Goal: Task Accomplishment & Management: Use online tool/utility

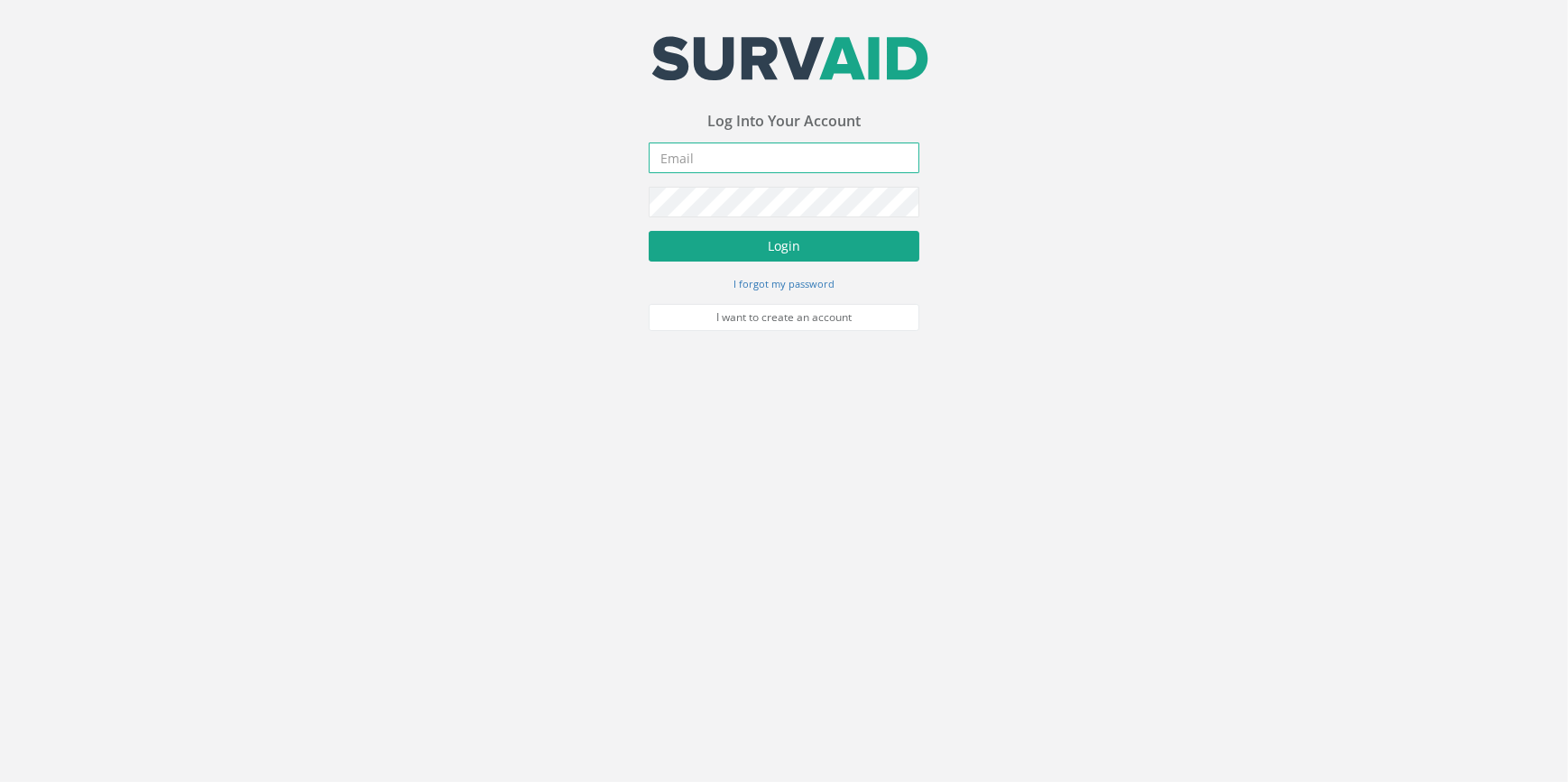
type input "[PERSON_NAME][EMAIL_ADDRESS][PERSON_NAME][DOMAIN_NAME]"
click at [822, 253] on button "Login" at bounding box center [783, 246] width 271 height 30
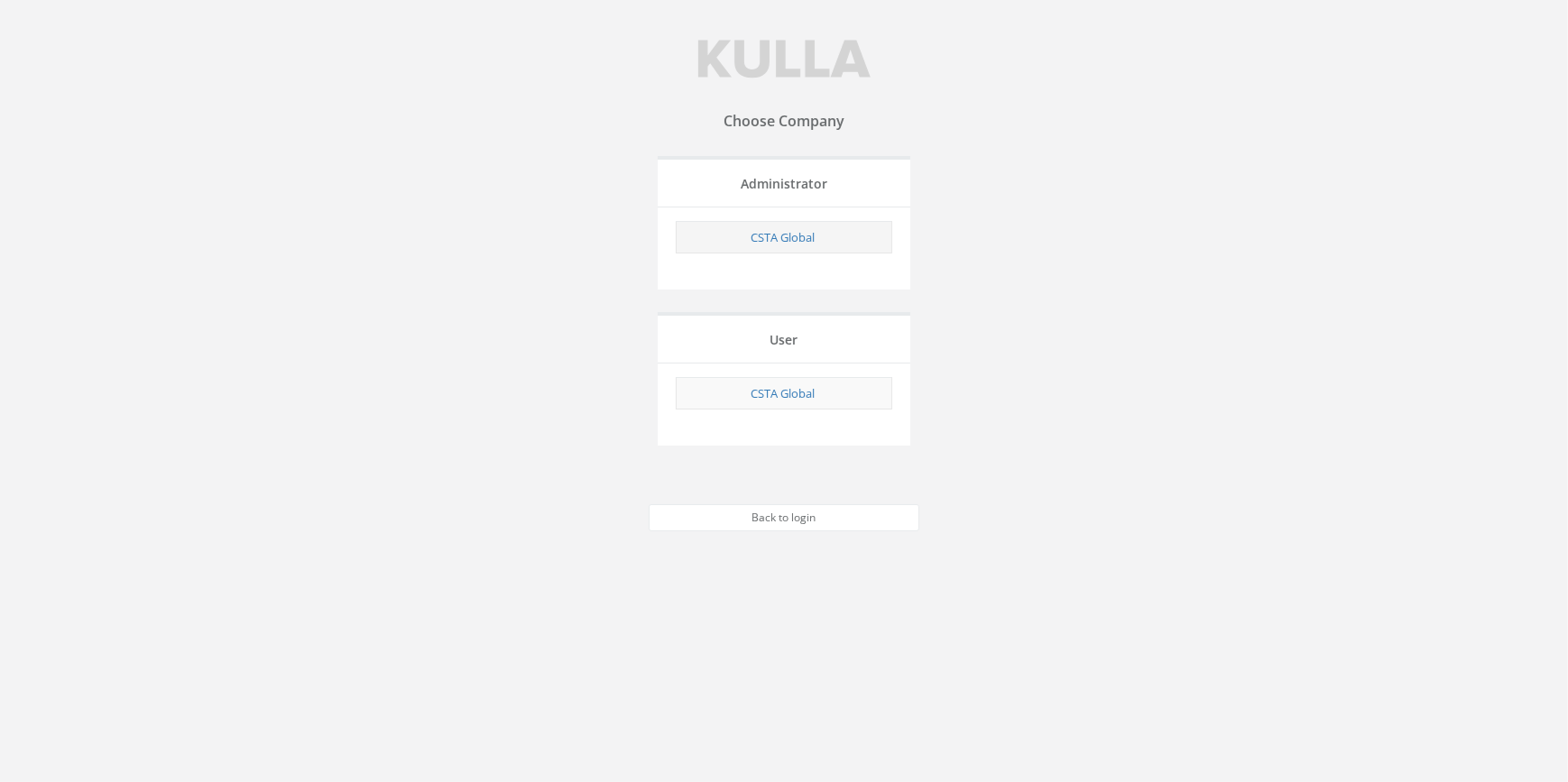
click at [776, 244] on td "CSTA Global" at bounding box center [784, 237] width 215 height 32
click at [768, 230] on link "CSTA Global" at bounding box center [782, 237] width 64 height 17
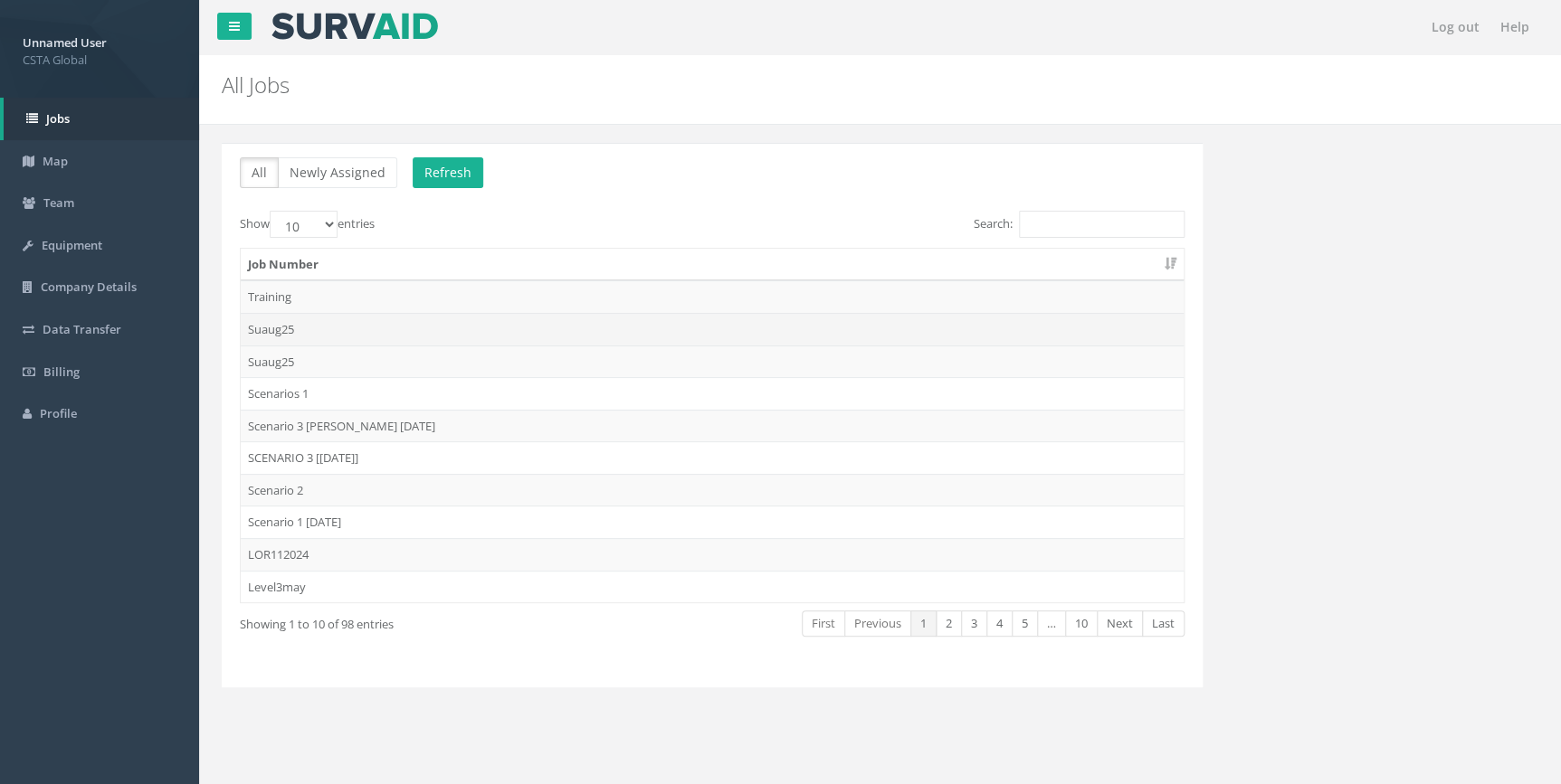
click at [296, 332] on td "Suaug25" at bounding box center [712, 328] width 943 height 33
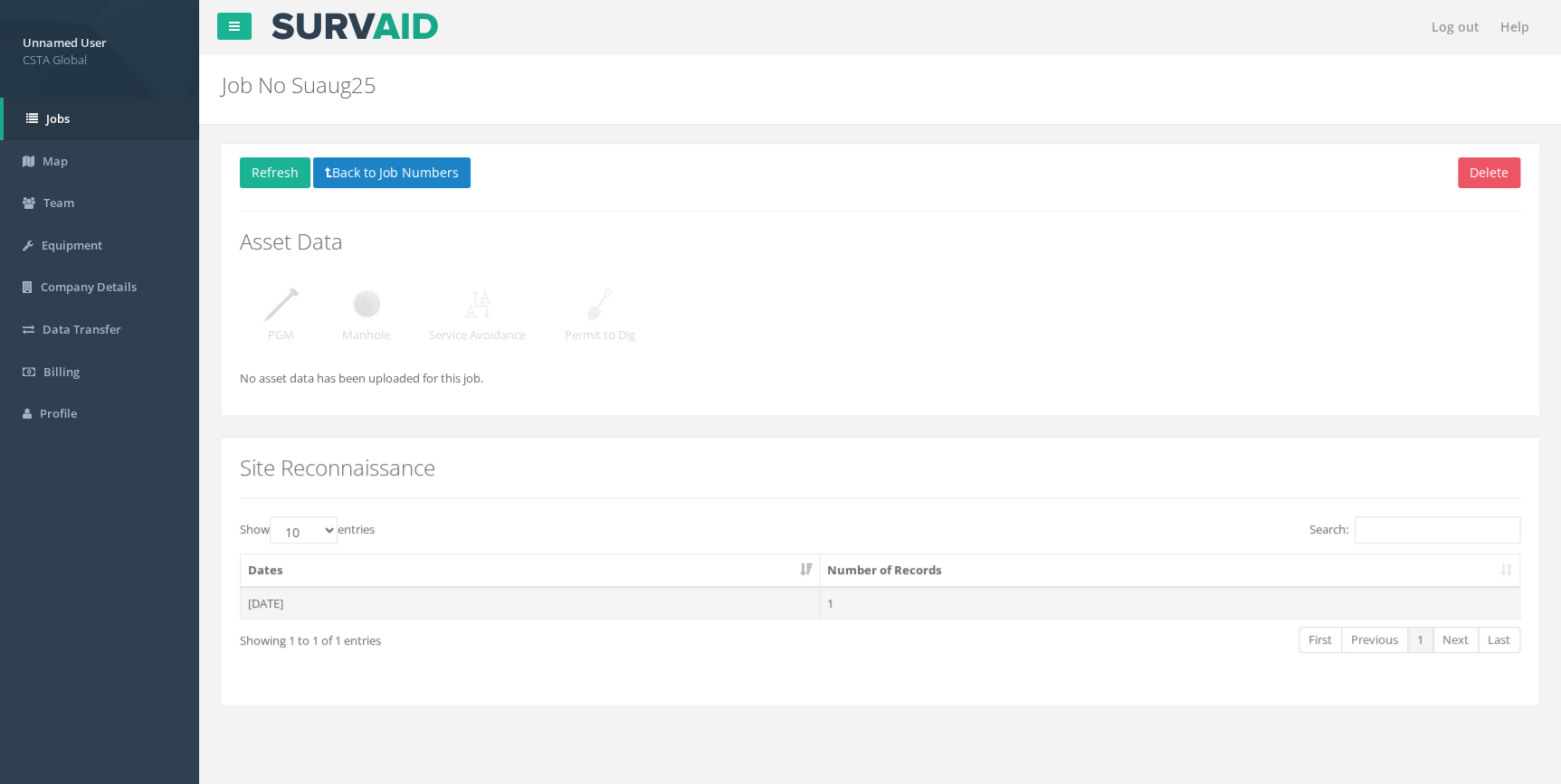
click at [895, 599] on td "1" at bounding box center [1169, 603] width 700 height 33
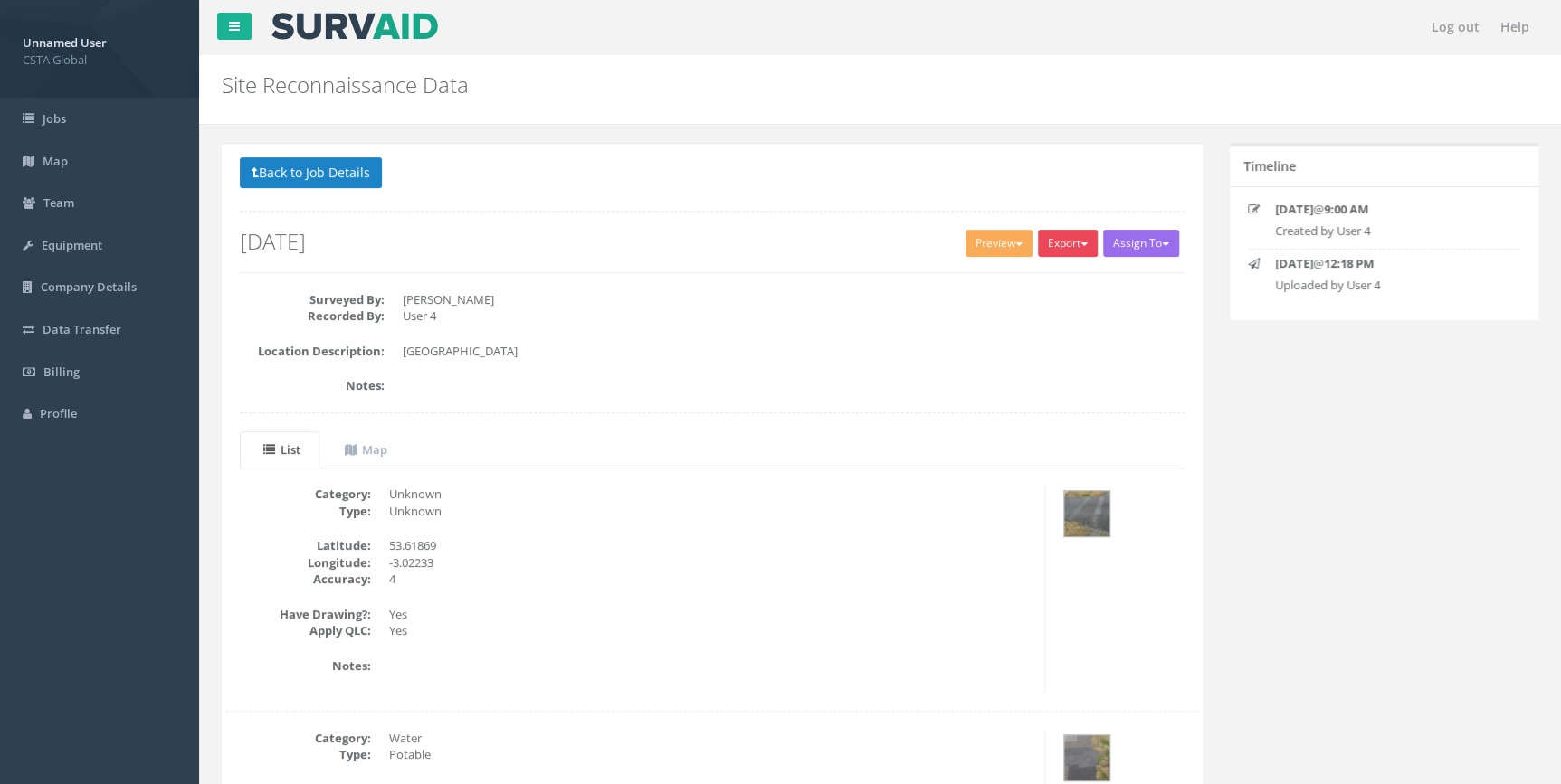
click at [1065, 248] on button "Export" at bounding box center [1068, 244] width 60 height 28
click at [1059, 285] on link "SurvAid Standard" at bounding box center [1030, 281] width 137 height 28
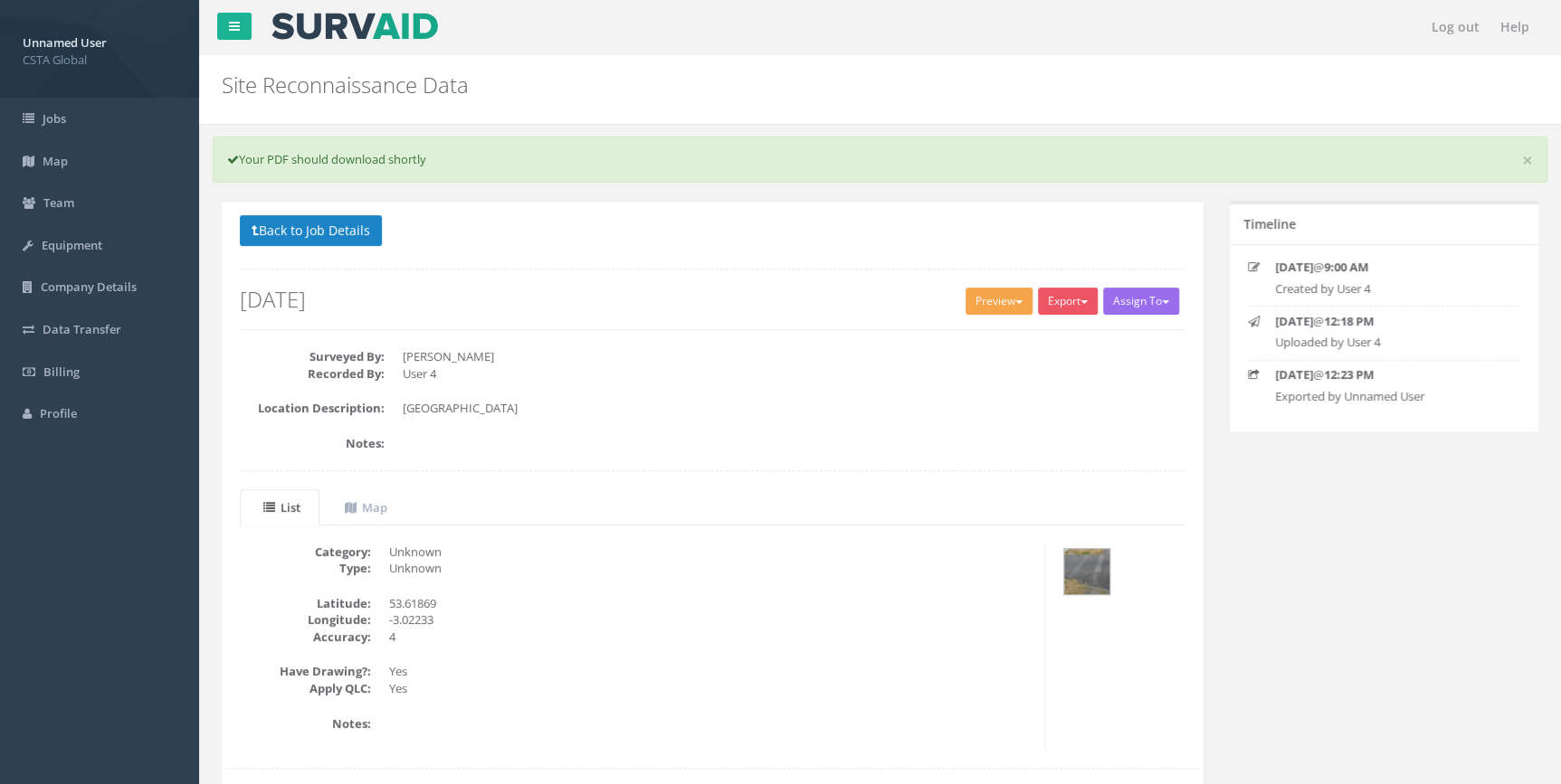
click at [999, 300] on button "Preview" at bounding box center [1000, 302] width 67 height 28
click at [927, 346] on link "SurvAid Standard" at bounding box center [965, 338] width 137 height 28
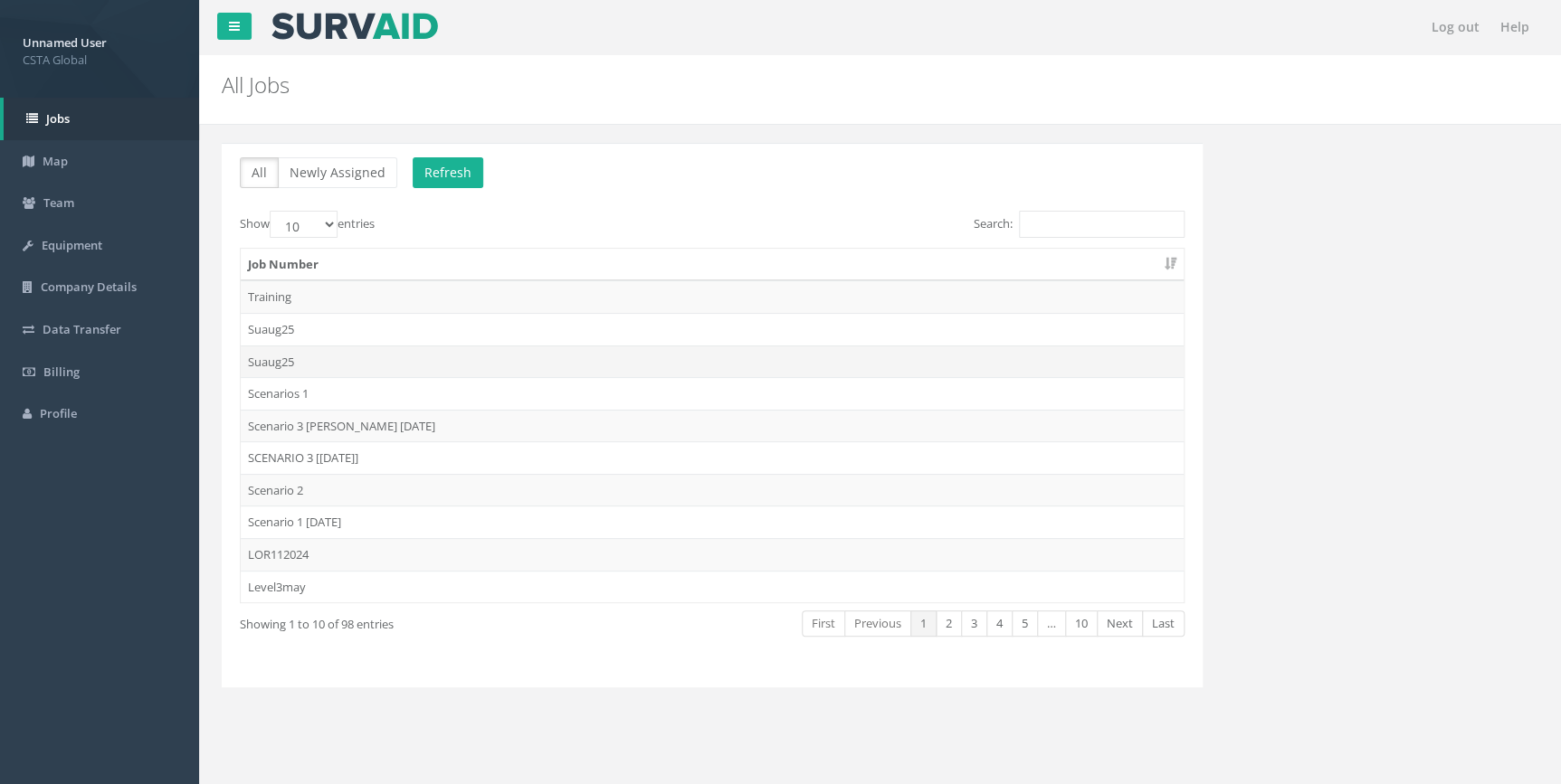
click at [271, 364] on td "Suaug25" at bounding box center [712, 361] width 943 height 33
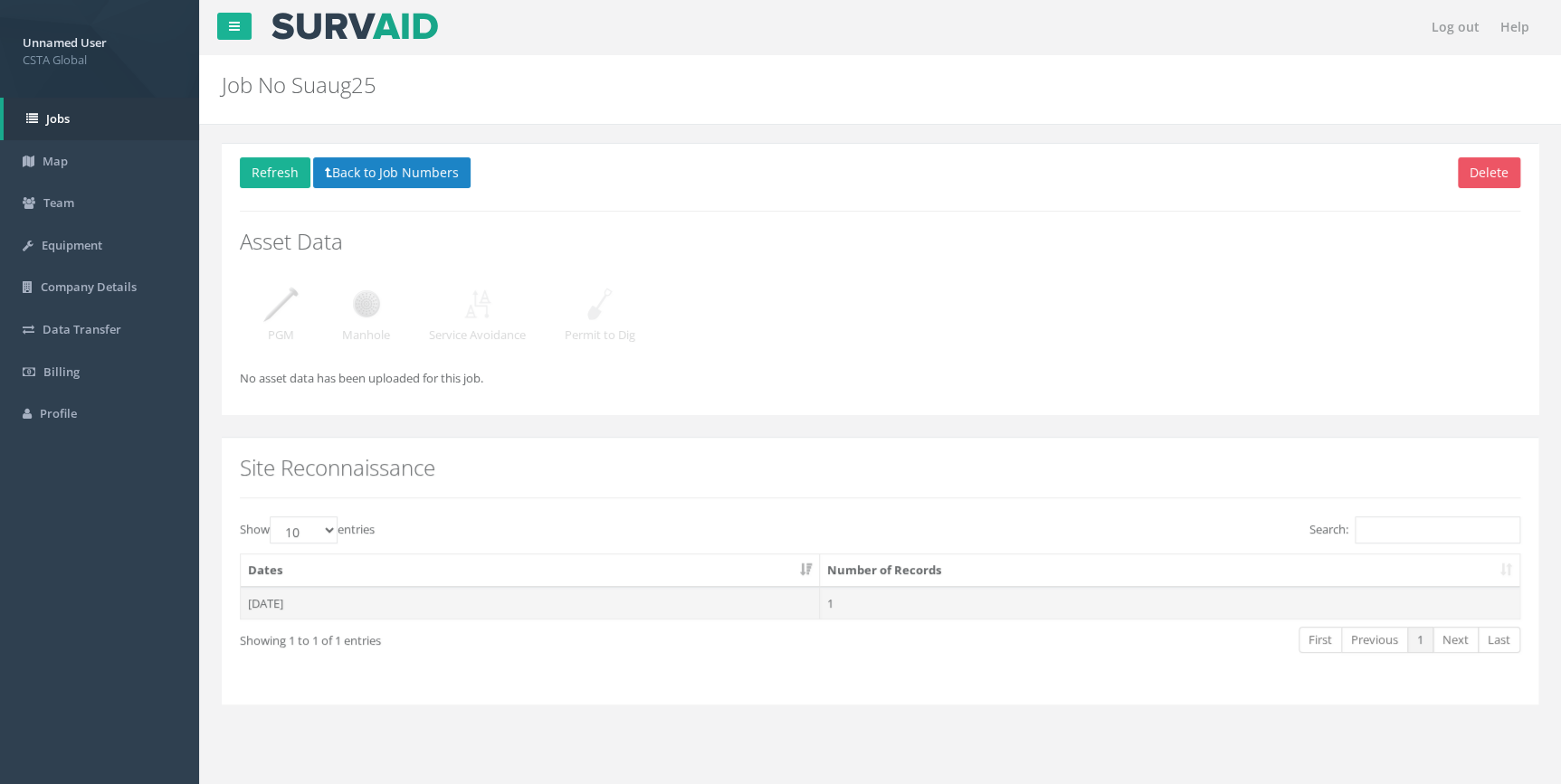
click at [887, 606] on td "1" at bounding box center [1169, 603] width 700 height 33
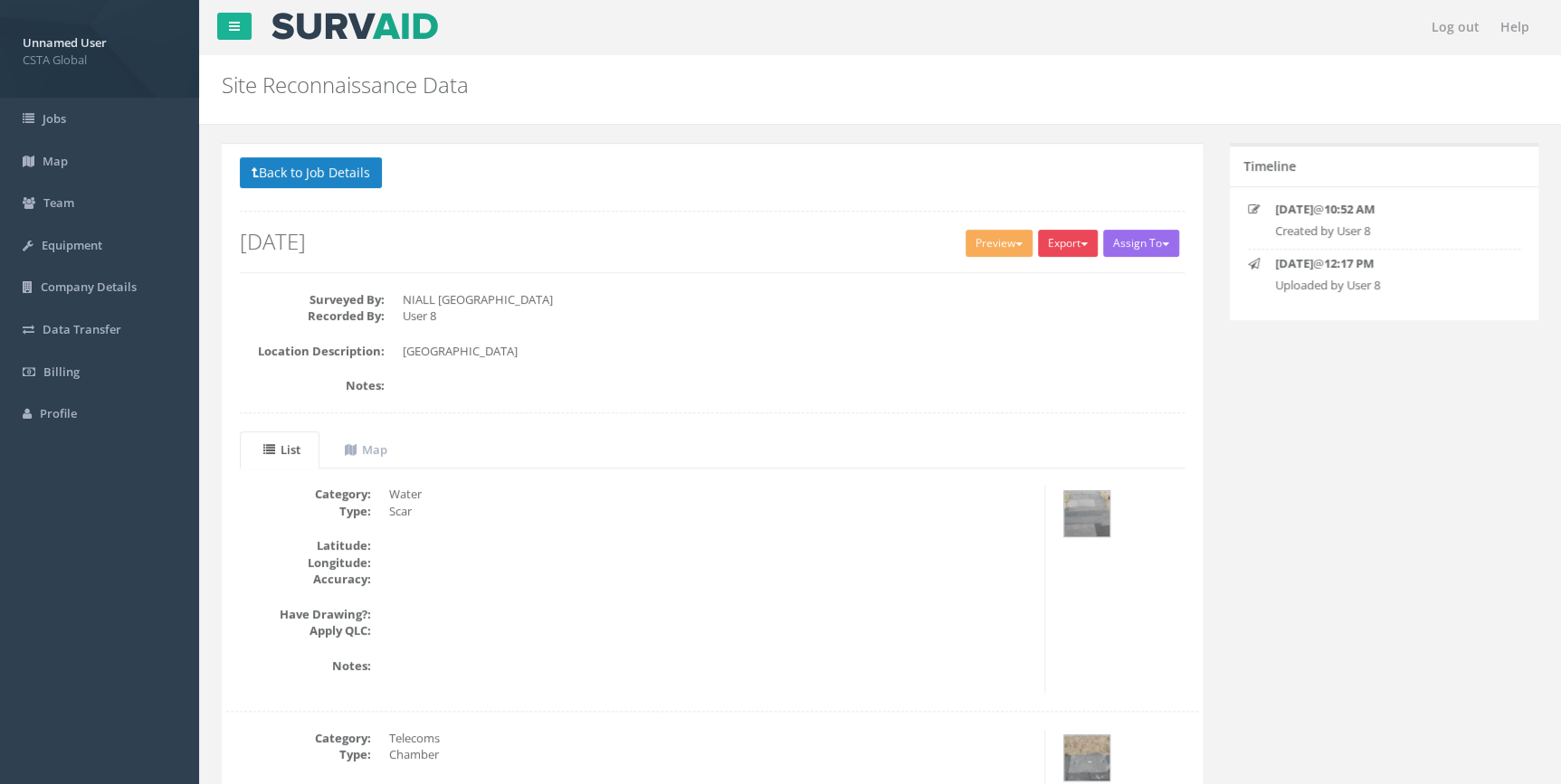
click at [1077, 239] on button "Export" at bounding box center [1068, 244] width 60 height 28
click at [1059, 280] on link "SurvAid Standard" at bounding box center [1030, 281] width 137 height 28
click at [1083, 246] on button "Export" at bounding box center [1068, 244] width 60 height 28
click at [1044, 281] on link "SurvAid Standard" at bounding box center [1030, 281] width 137 height 28
click at [278, 181] on button "Back to Job Details" at bounding box center [311, 173] width 142 height 31
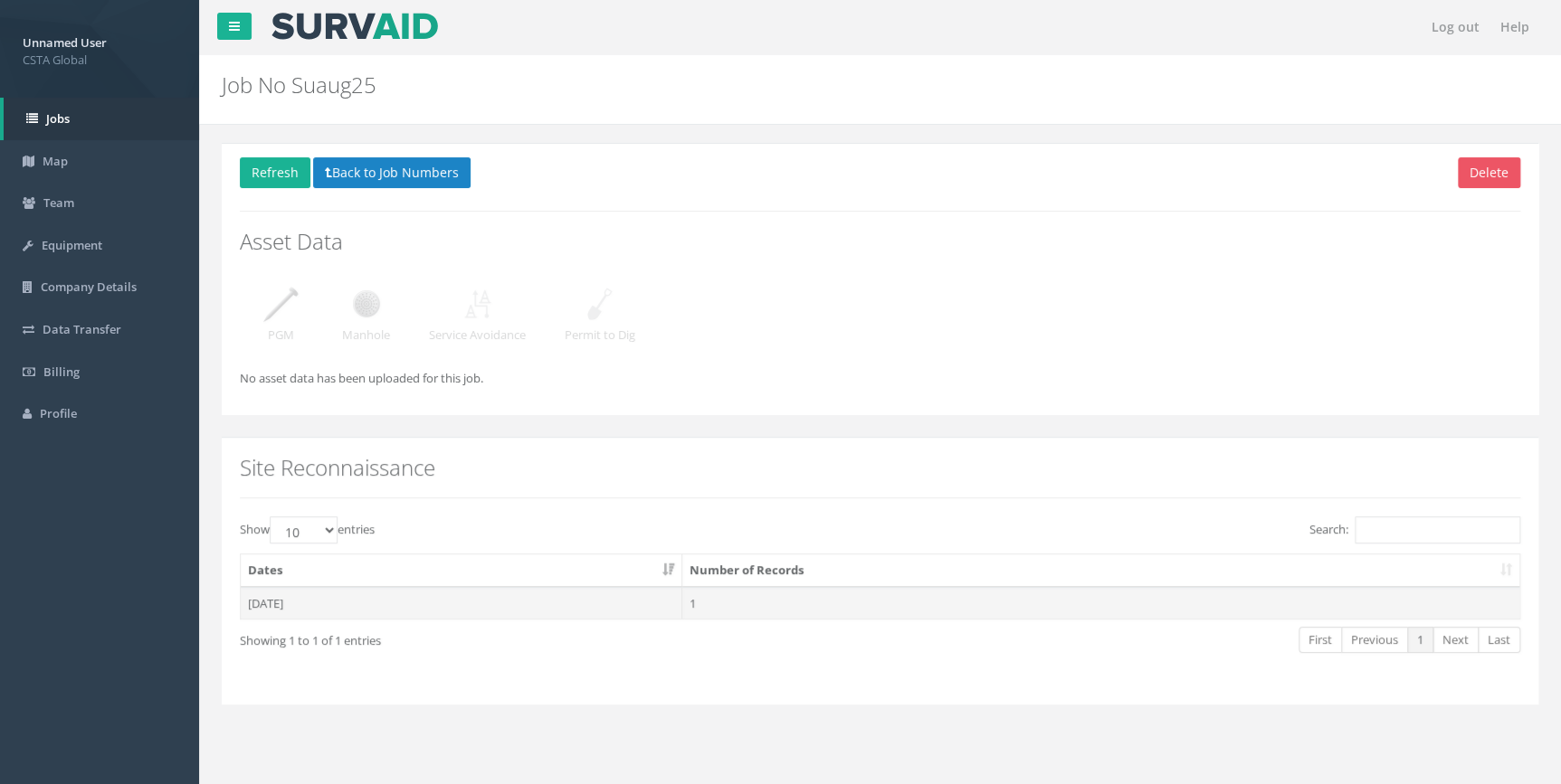
click at [852, 603] on td "1" at bounding box center [1101, 603] width 837 height 33
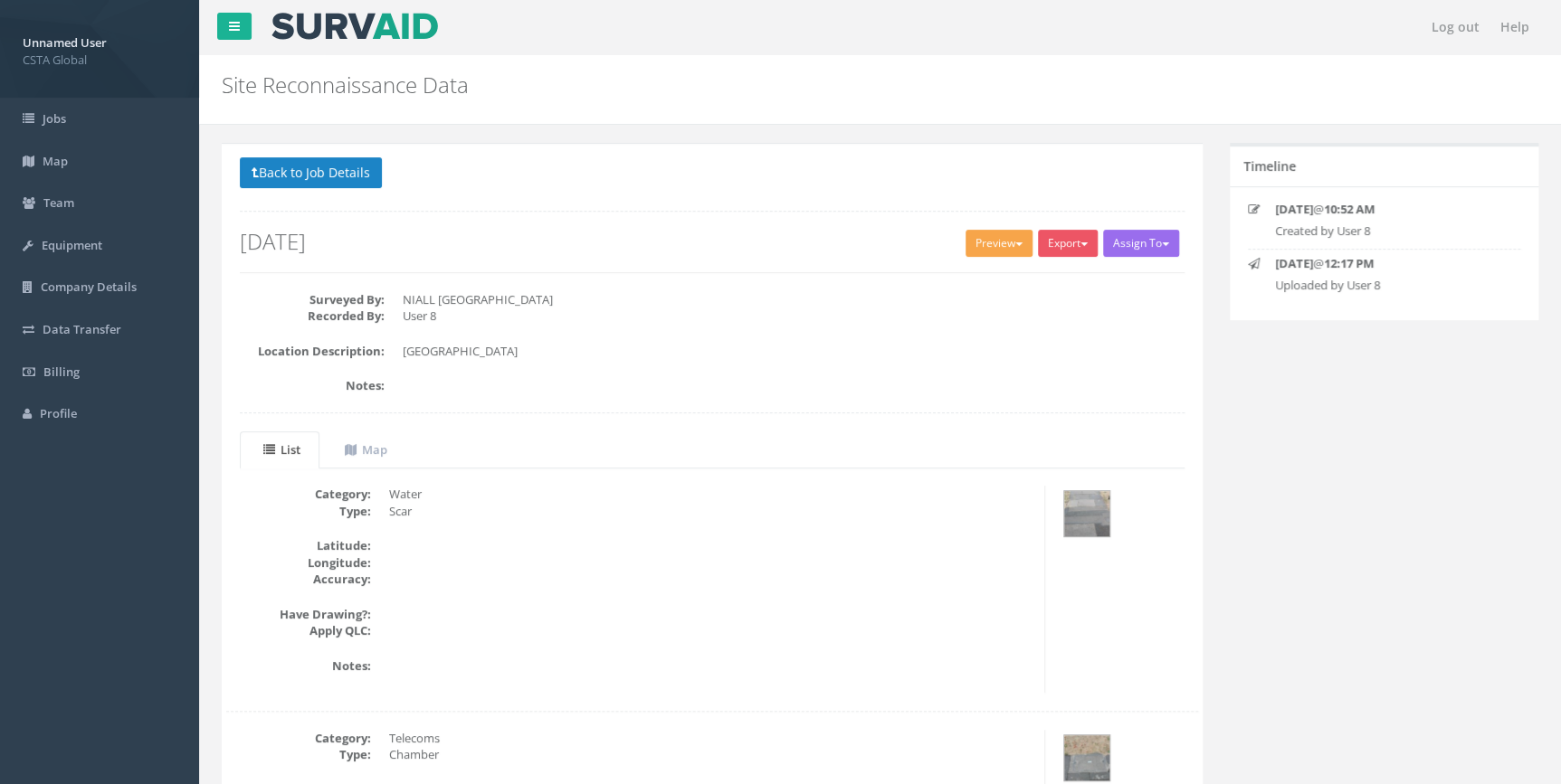
click at [1020, 240] on button "Preview" at bounding box center [1000, 244] width 67 height 28
click at [979, 285] on link "SurvAid Standard" at bounding box center [965, 281] width 137 height 28
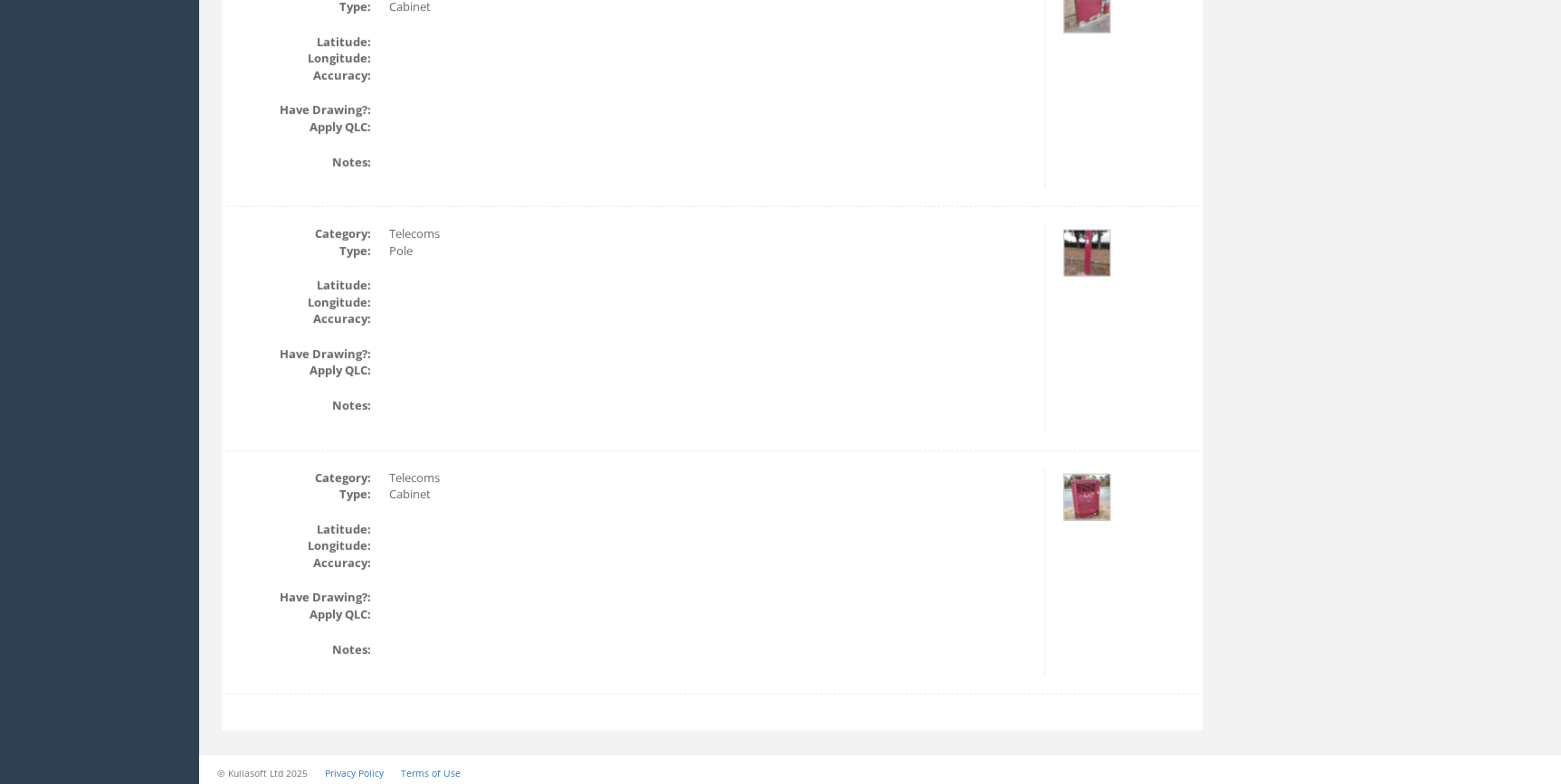
scroll to position [2215, 0]
click at [1091, 36] on div at bounding box center [1128, 7] width 139 height 60
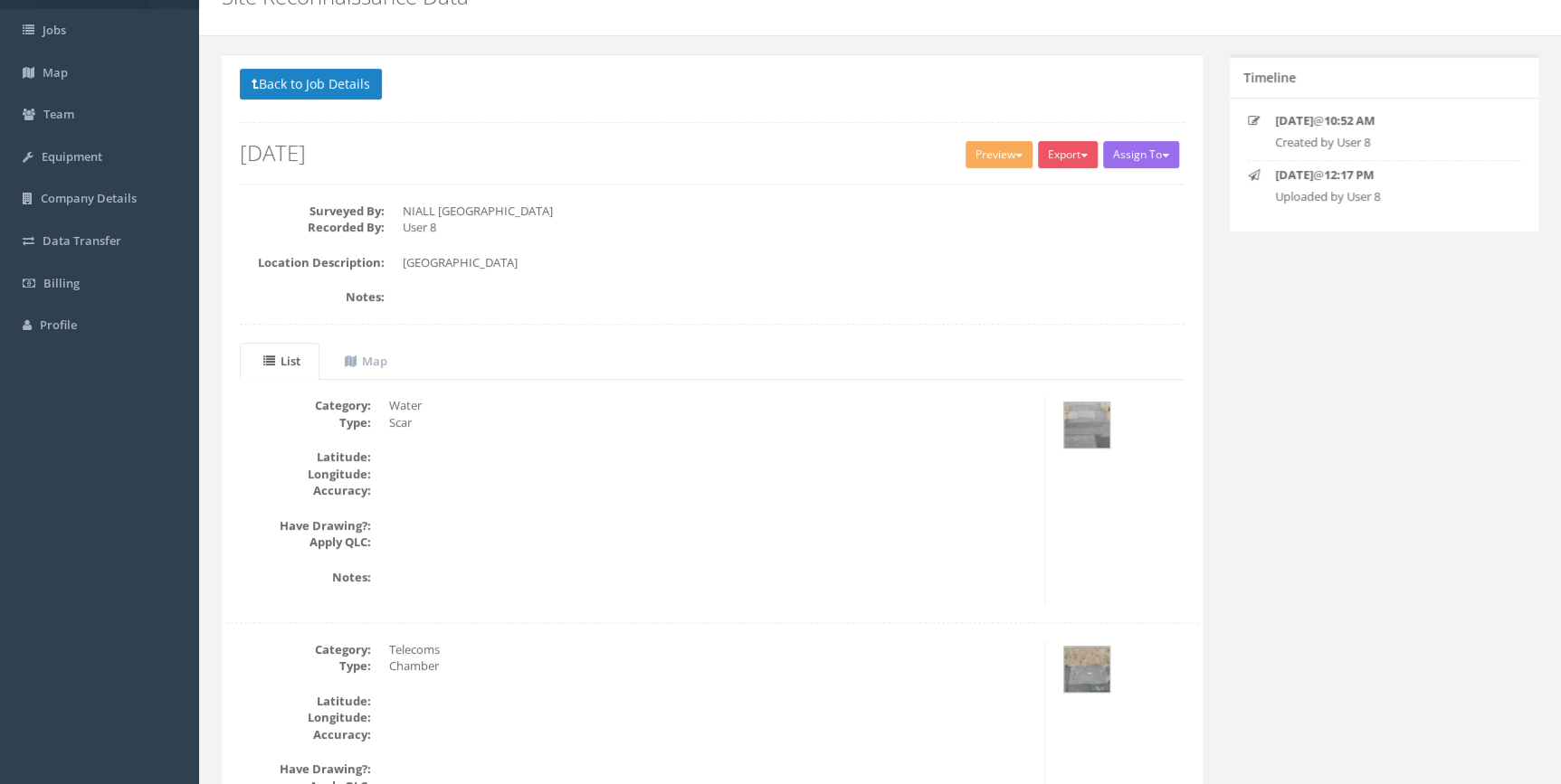
scroll to position [77, 0]
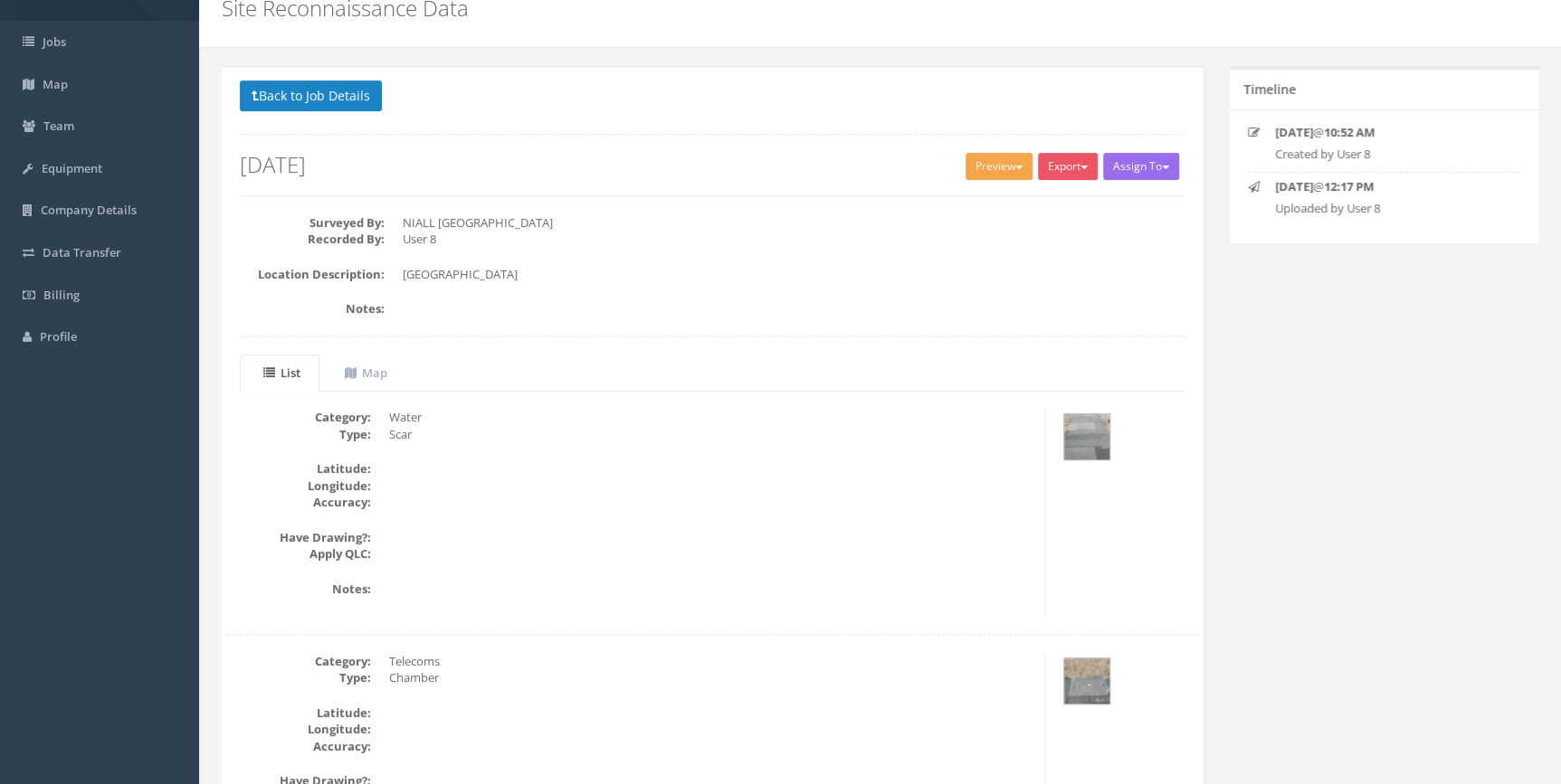
click at [1000, 169] on button "Preview" at bounding box center [1000, 167] width 67 height 28
click at [993, 202] on link "SurvAid Standard" at bounding box center [965, 204] width 137 height 28
click at [1072, 164] on button "Export" at bounding box center [1068, 167] width 60 height 28
click at [1061, 204] on link "SurvAid Standard" at bounding box center [1030, 204] width 137 height 28
click at [284, 91] on button "Back to Job Details" at bounding box center [311, 96] width 142 height 31
